Goal: Task Accomplishment & Management: Manage account settings

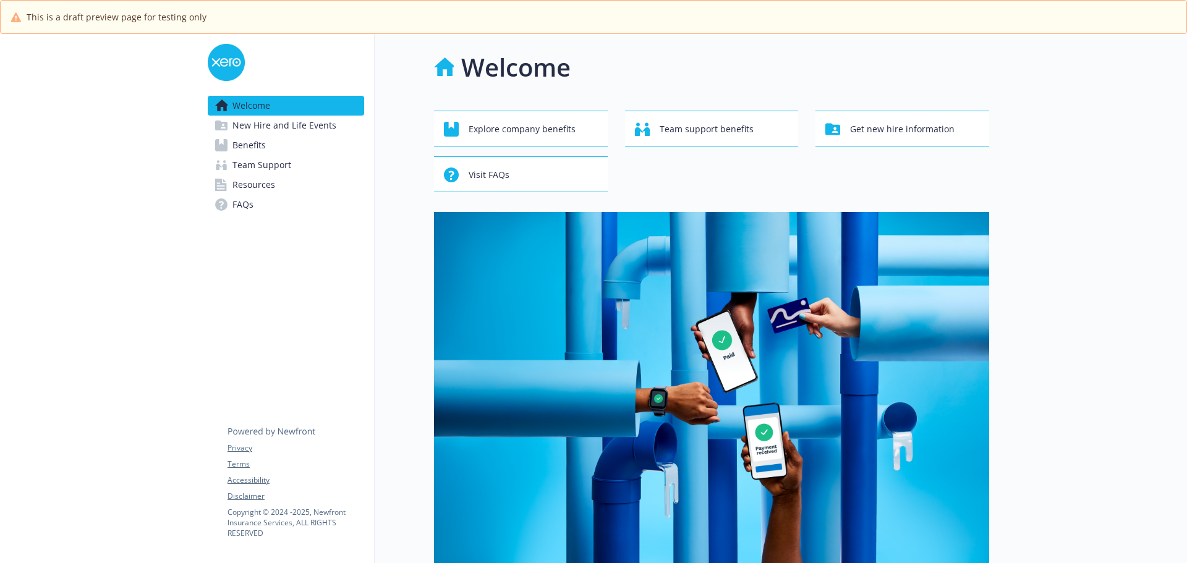
scroll to position [388, 0]
